Goal: Information Seeking & Learning: Find specific fact

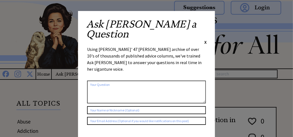
click at [206, 39] on span "X" at bounding box center [206, 41] width 2 height 5
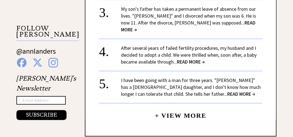
scroll to position [521, 0]
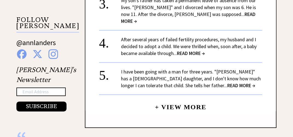
click at [228, 82] on span "READ MORE →" at bounding box center [242, 85] width 28 height 6
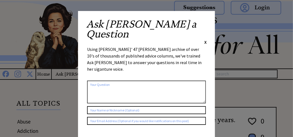
click at [206, 39] on span "X" at bounding box center [206, 41] width 2 height 5
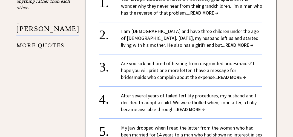
scroll to position [631, 0]
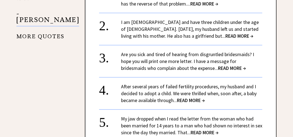
click at [185, 97] on span "READ MORE →" at bounding box center [191, 100] width 28 height 6
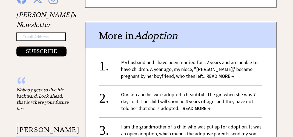
scroll to position [603, 0]
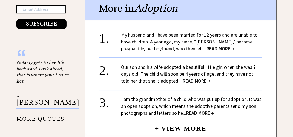
click at [43, 111] on link "MORE QUOTES" at bounding box center [40, 116] width 48 height 11
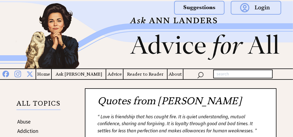
click at [215, 75] on input "text" at bounding box center [244, 73] width 60 height 9
type input "You grew under my heart"
